Goal: Task Accomplishment & Management: Manage account settings

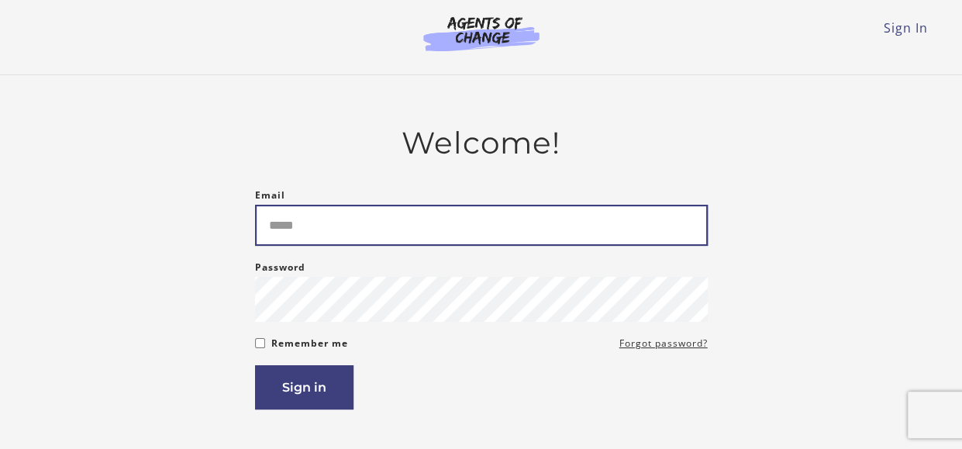
click at [407, 222] on input "Email" at bounding box center [481, 225] width 453 height 41
type input "**********"
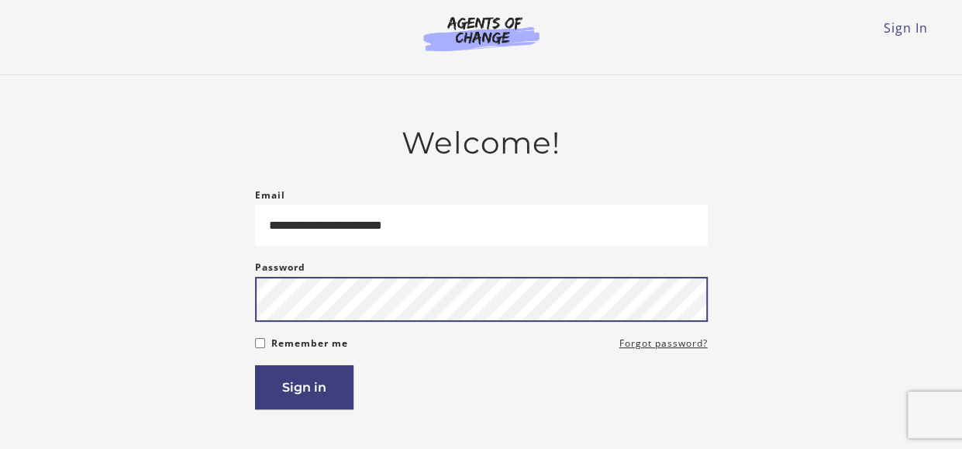
click at [255, 365] on button "Sign in" at bounding box center [304, 387] width 98 height 44
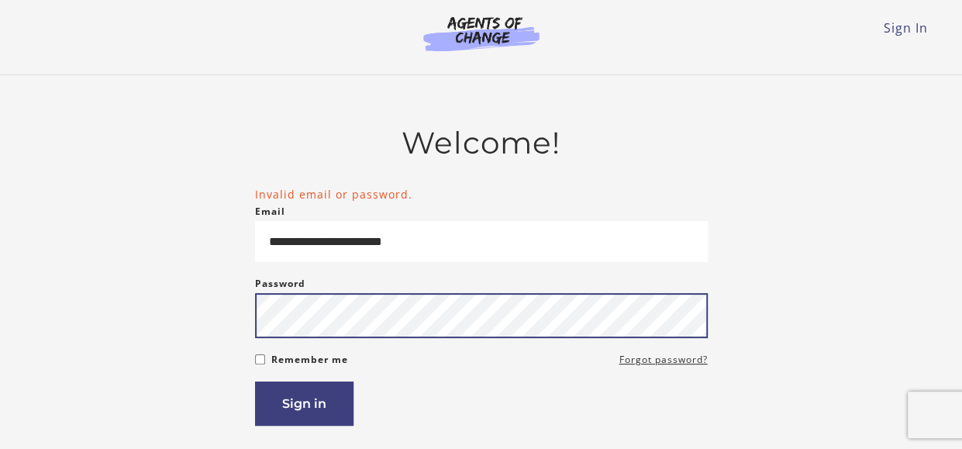
click at [255, 382] on button "Sign in" at bounding box center [304, 404] width 98 height 44
